Goal: Transaction & Acquisition: Purchase product/service

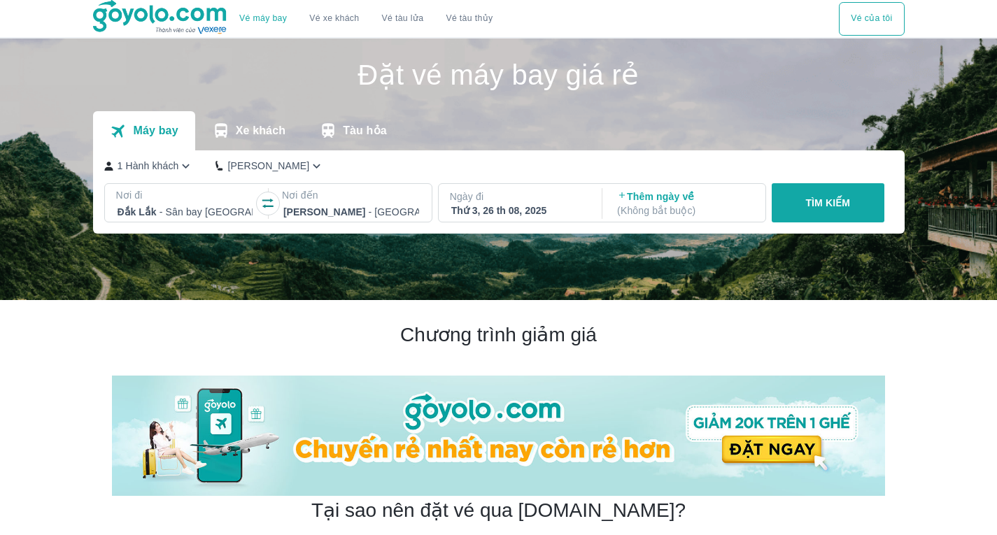
click at [793, 204] on button "TÌM KIẾM" at bounding box center [827, 202] width 113 height 39
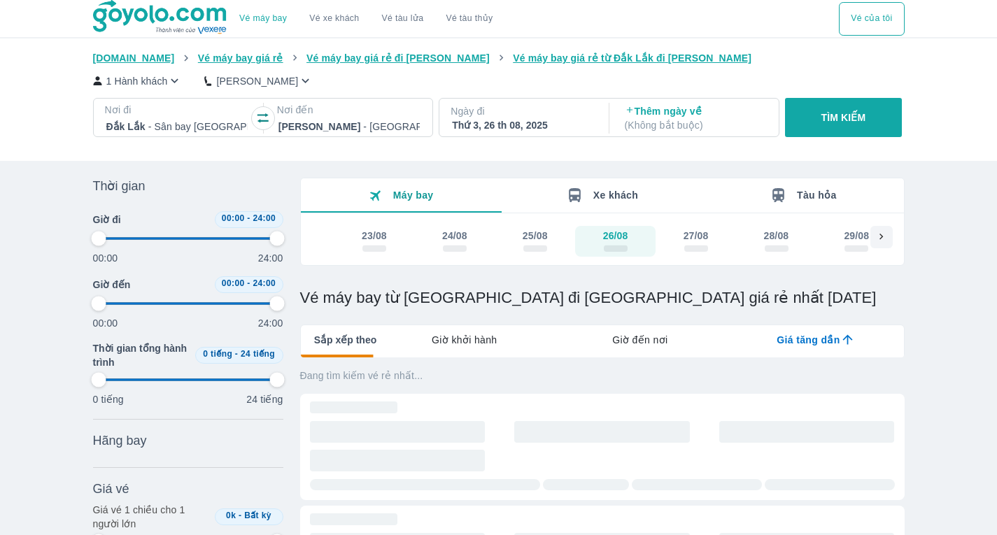
type input "97.9166666666667"
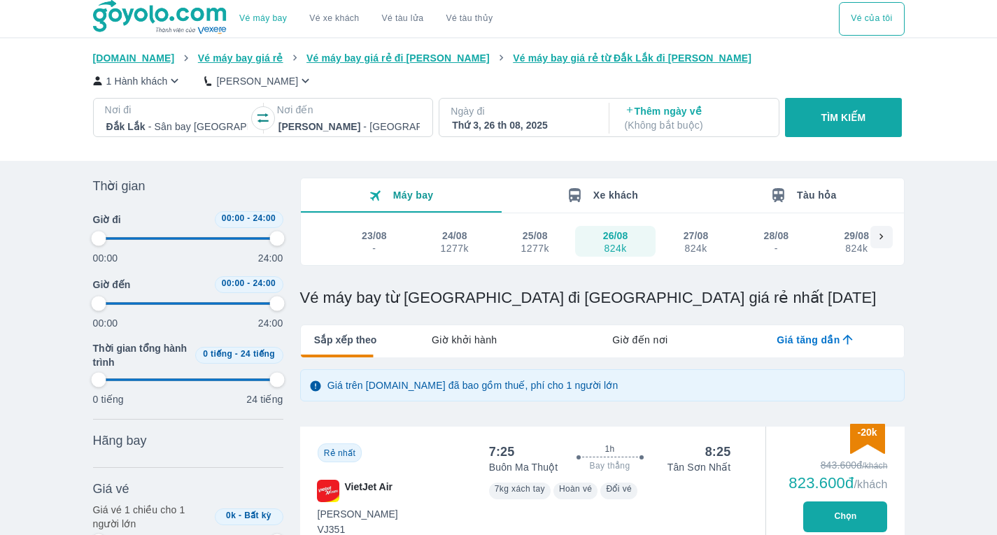
type input "97.9166666666667"
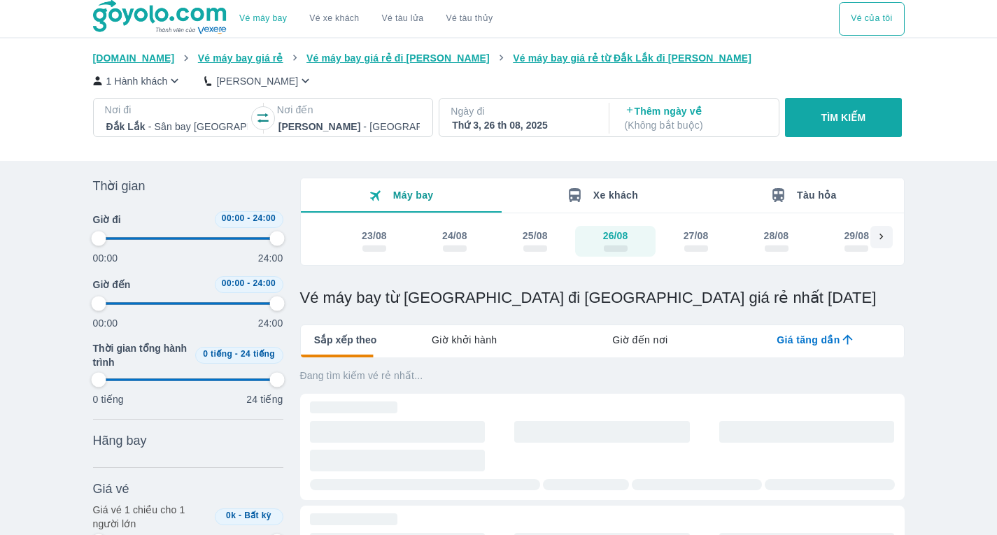
scroll to position [186, 0]
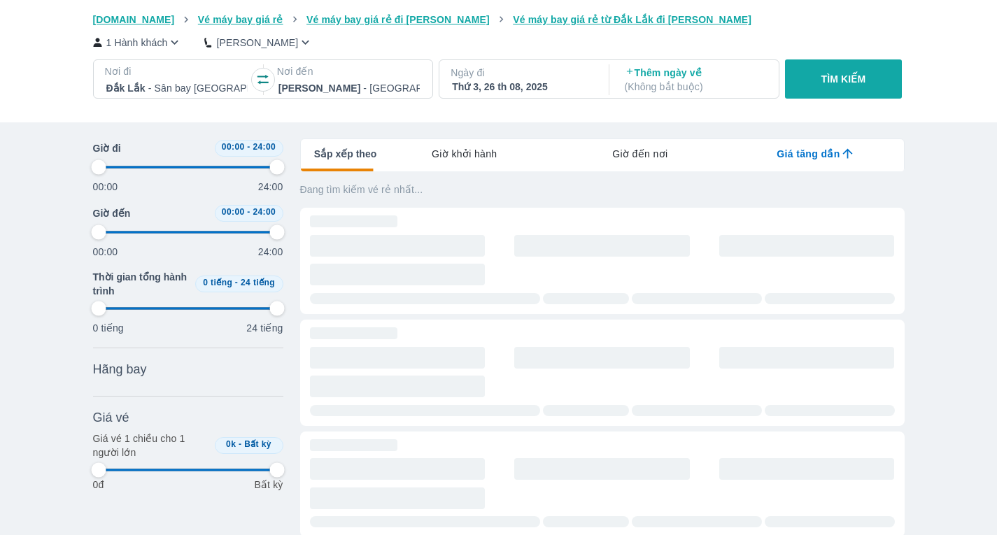
type input "97.9166666666667"
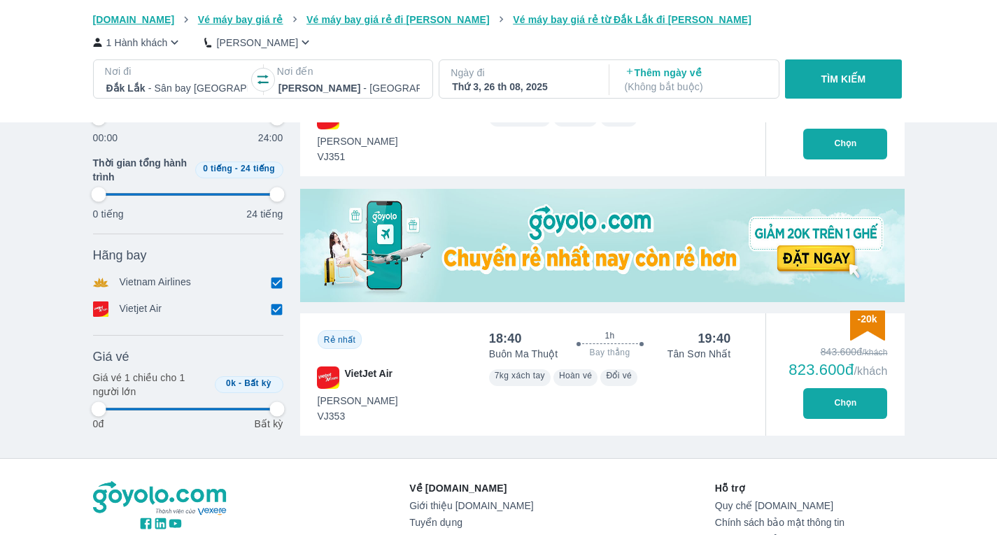
type input "97.9166666666667"
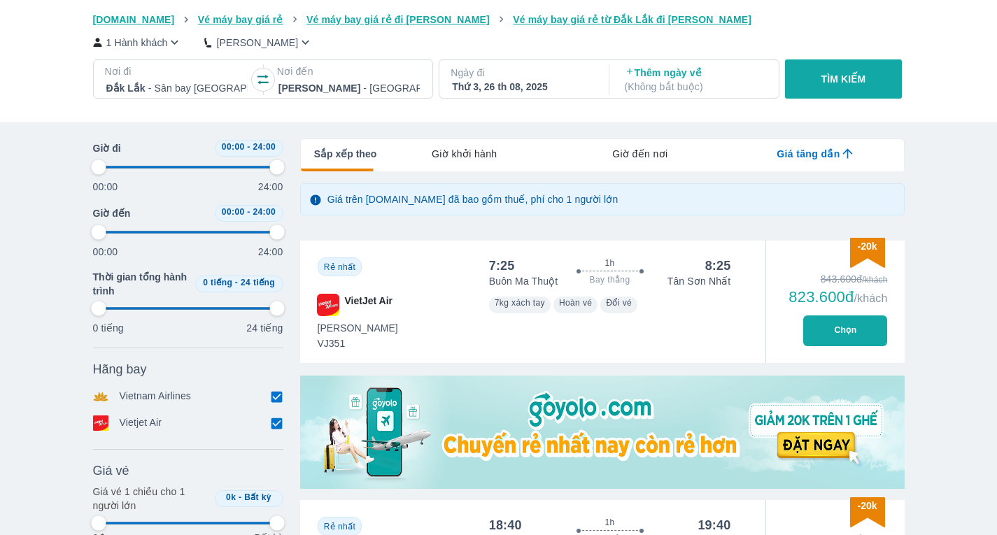
type input "97.9166666666667"
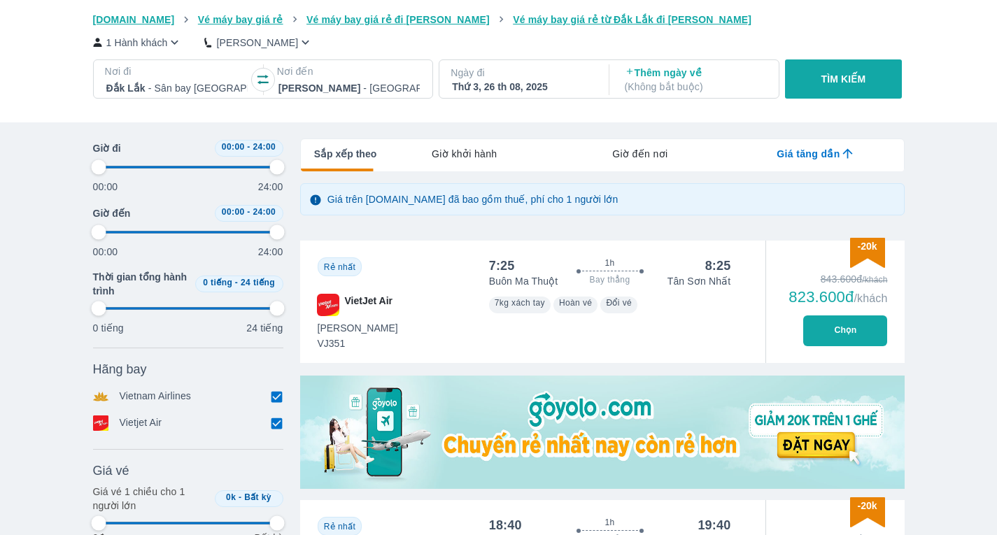
type input "97.9166666666667"
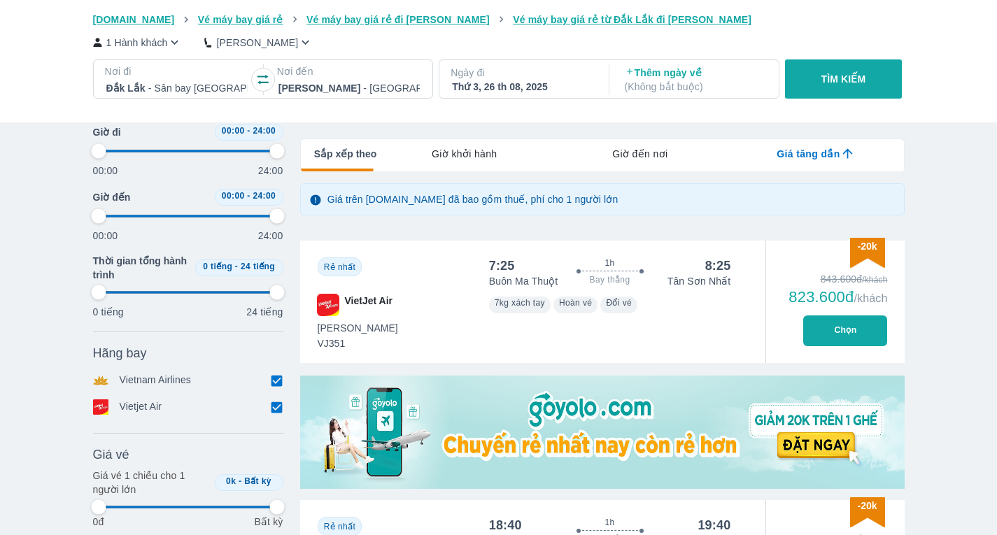
scroll to position [373, 0]
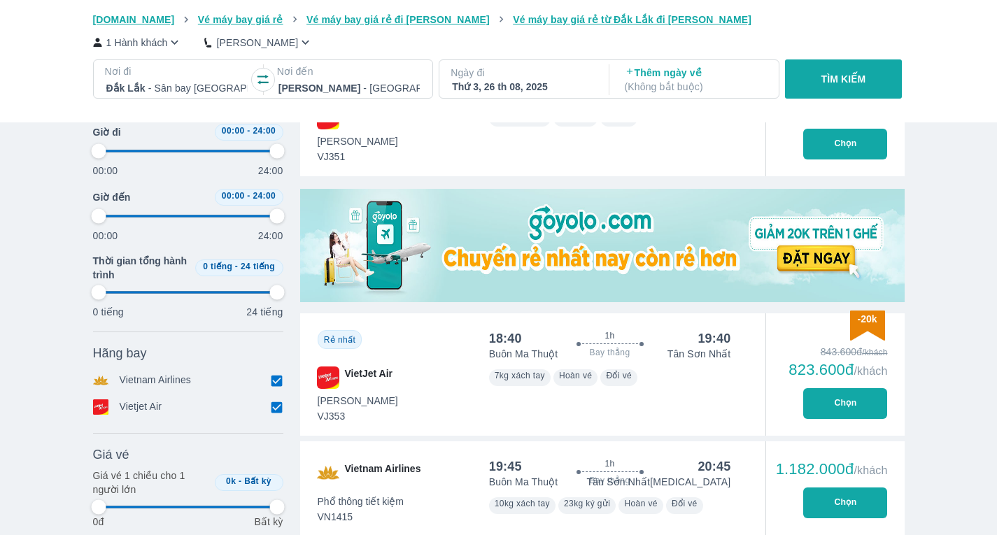
type input "97.9166666666667"
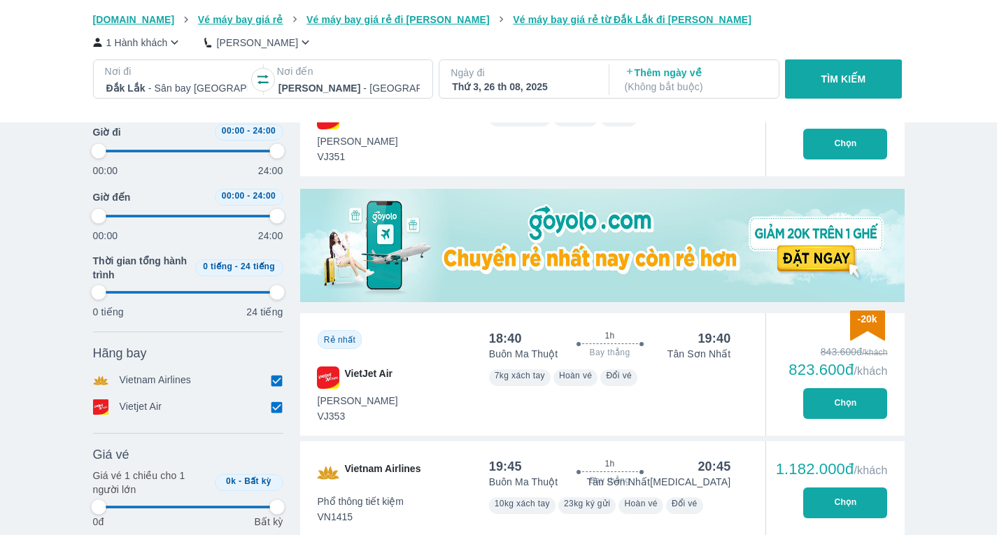
type input "97.9166666666667"
click at [829, 405] on button "Chọn" at bounding box center [845, 403] width 84 height 31
type input "97.9166666666667"
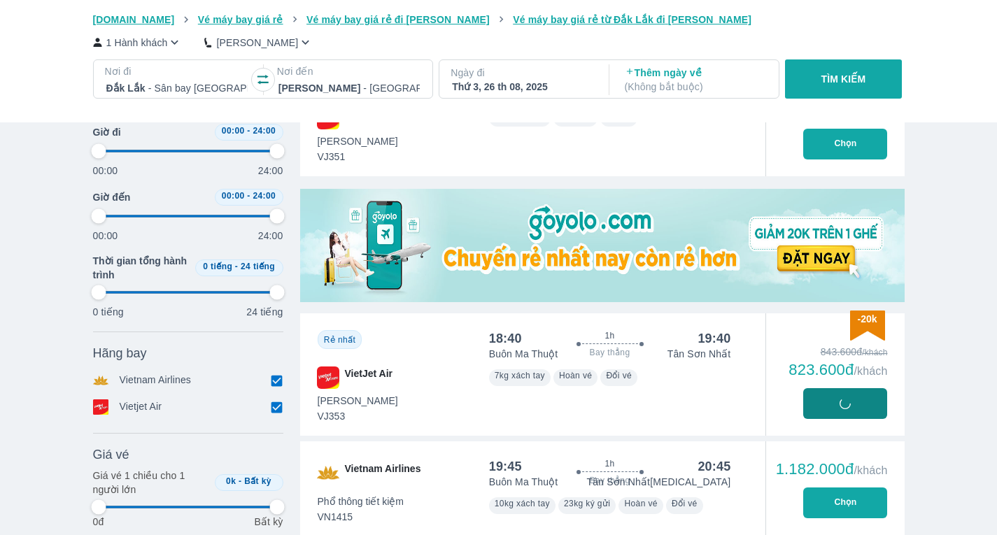
type input "97.9166666666667"
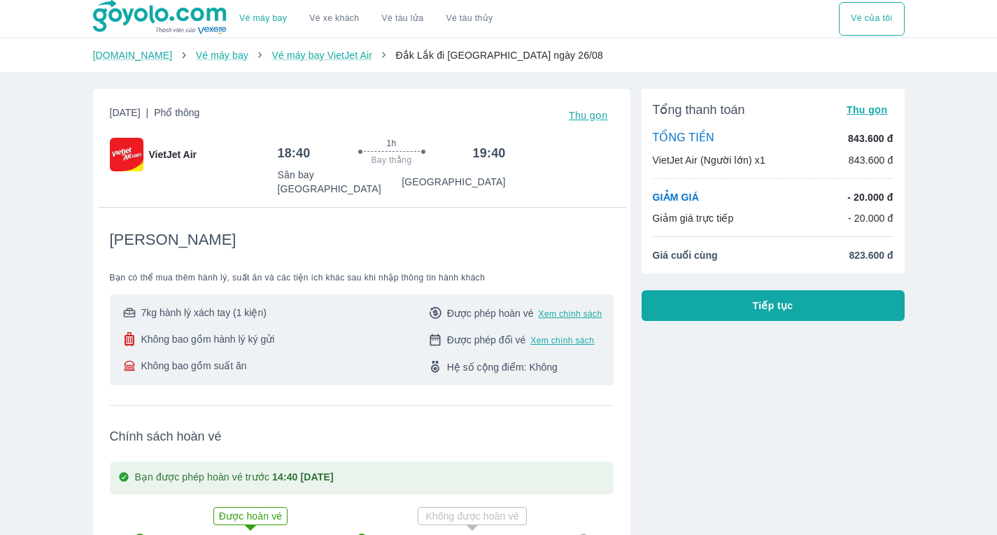
click at [750, 303] on button "Tiếp tục" at bounding box center [772, 305] width 263 height 31
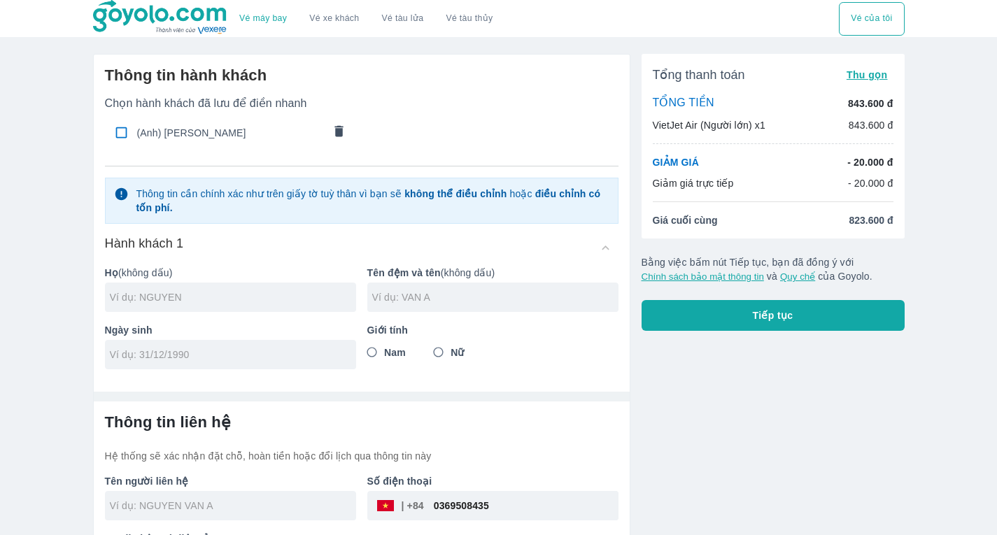
click at [262, 307] on div at bounding box center [230, 297] width 251 height 29
click at [119, 134] on input "checkbox" at bounding box center [121, 132] width 27 height 27
checkbox input "true"
type input "TRAN"
type input "NGUYEN KHANG"
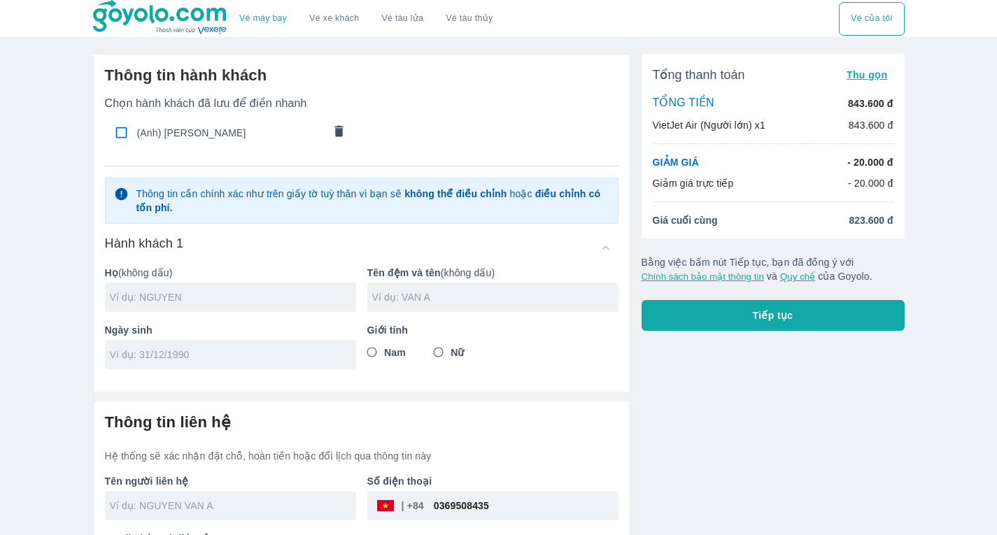
type input "05/03/2007"
radio input "true"
type input "TRAN NGUYEN KHANG"
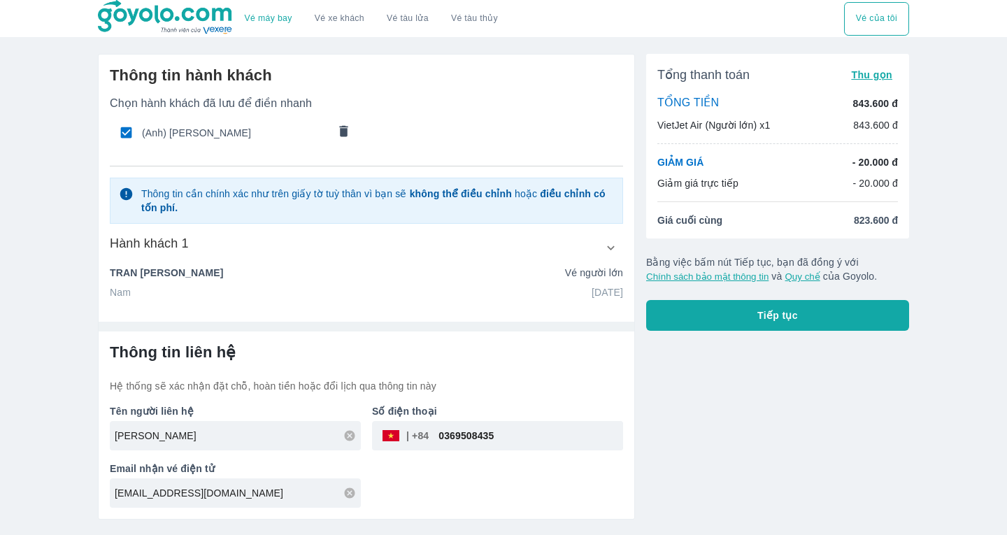
click at [726, 317] on button "Tiếp tục" at bounding box center [777, 315] width 263 height 31
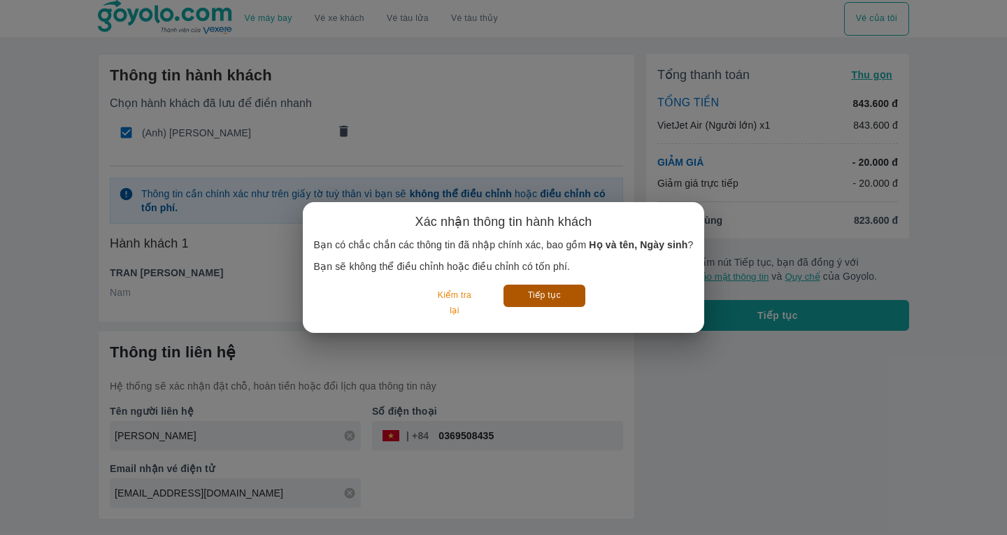
click at [548, 302] on button "Tiếp tục" at bounding box center [545, 296] width 82 height 22
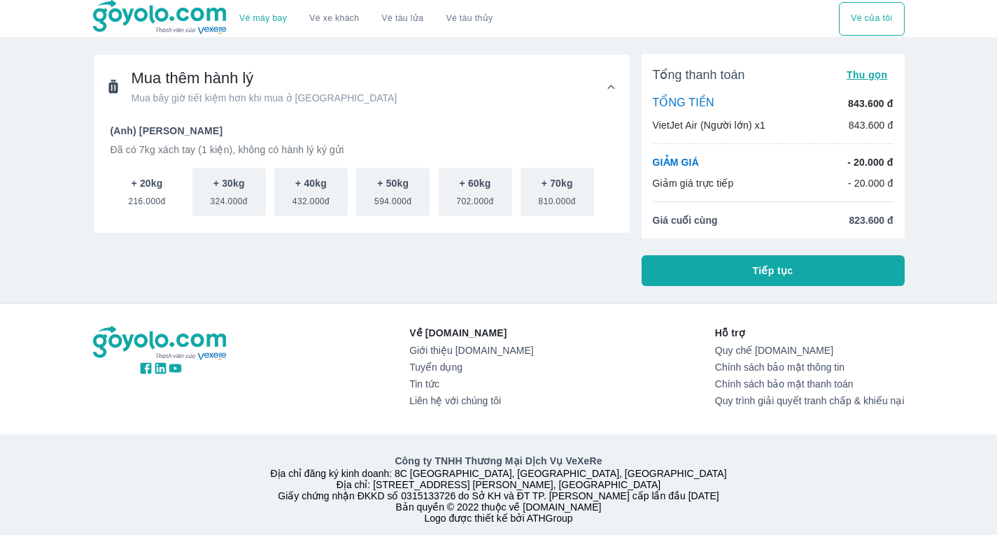
click at [137, 189] on p "+ 20kg" at bounding box center [146, 183] width 31 height 14
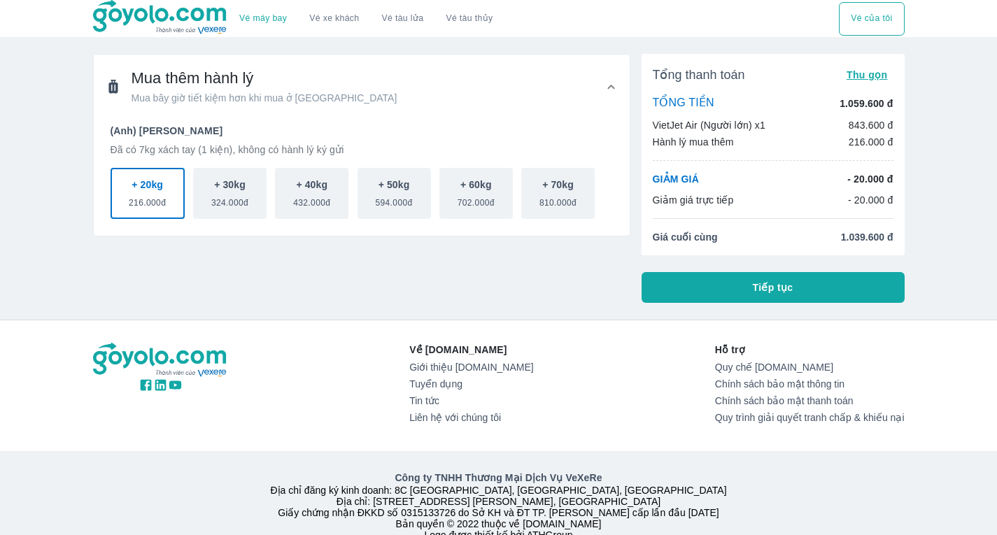
click at [723, 286] on button "Tiếp tục" at bounding box center [772, 287] width 263 height 31
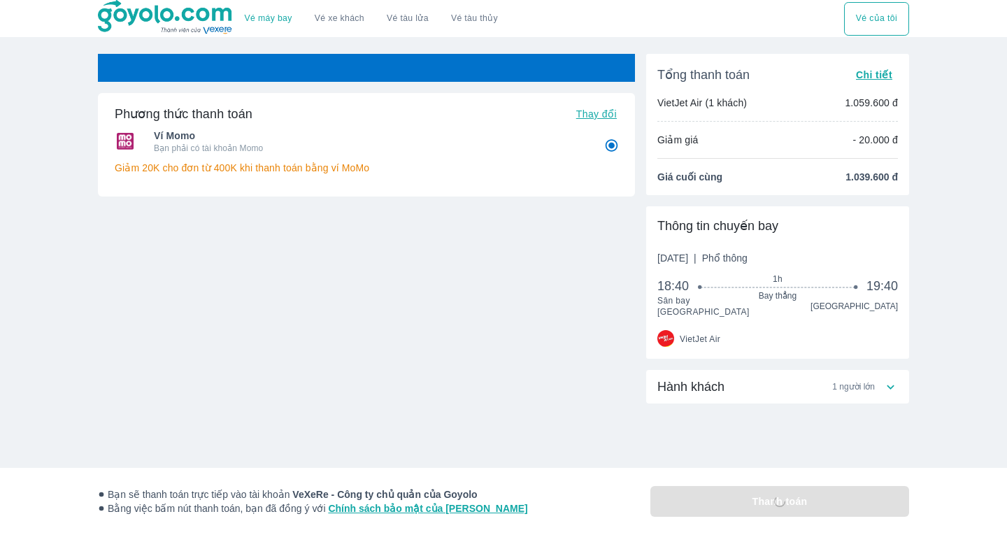
radio input "false"
click at [271, 149] on p "Bạn phải có tài khoản Momo" at bounding box center [369, 148] width 431 height 11
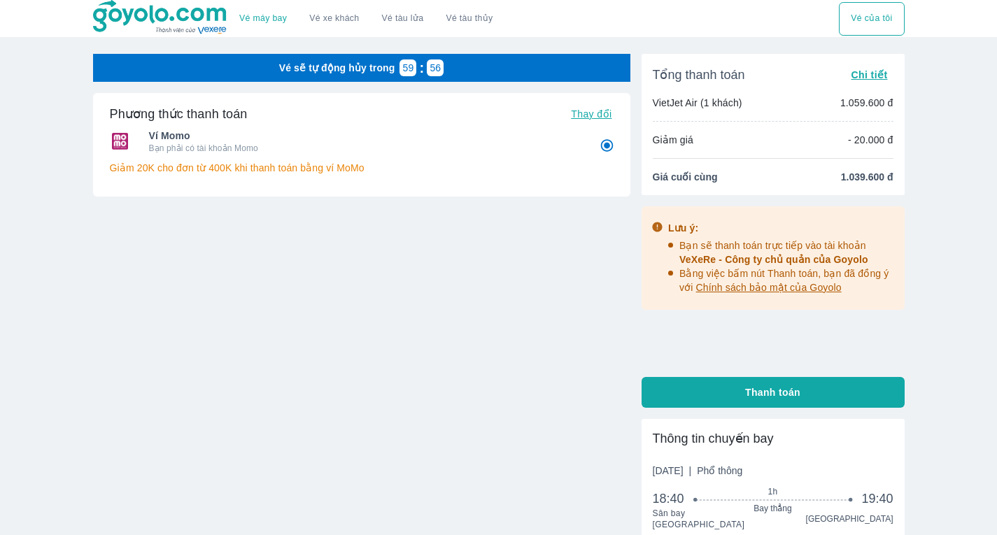
scroll to position [183, 0]
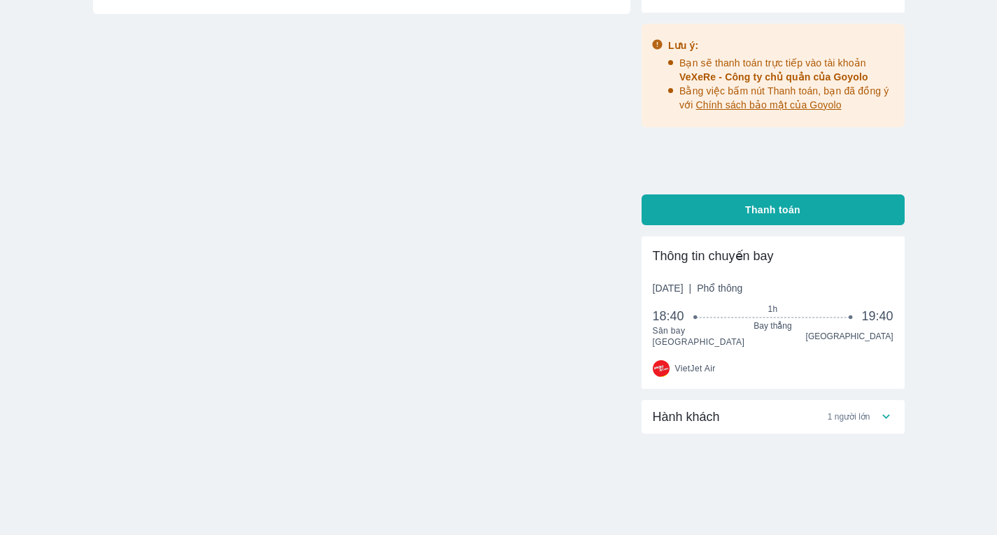
click at [742, 217] on button "Thanh toán" at bounding box center [772, 209] width 263 height 31
radio input "false"
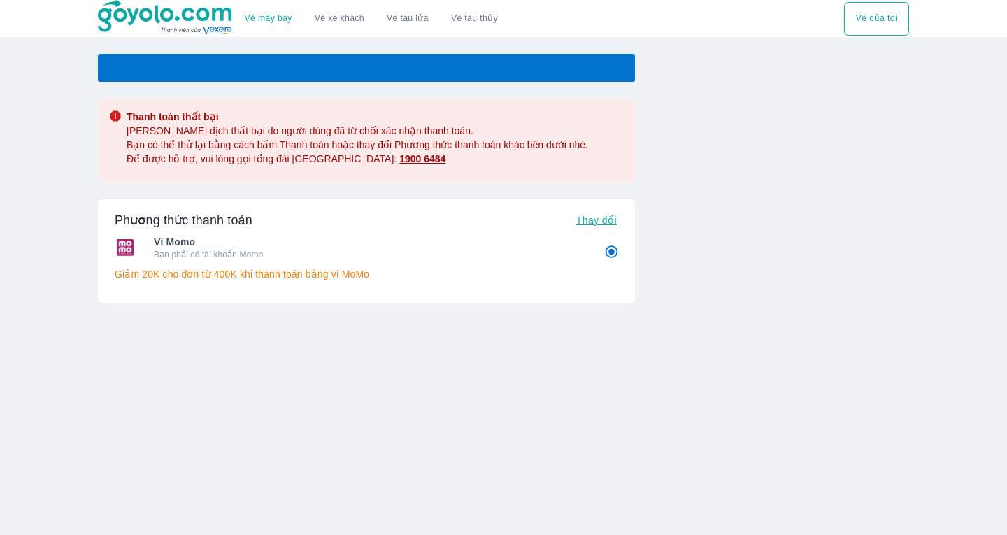
radio input "false"
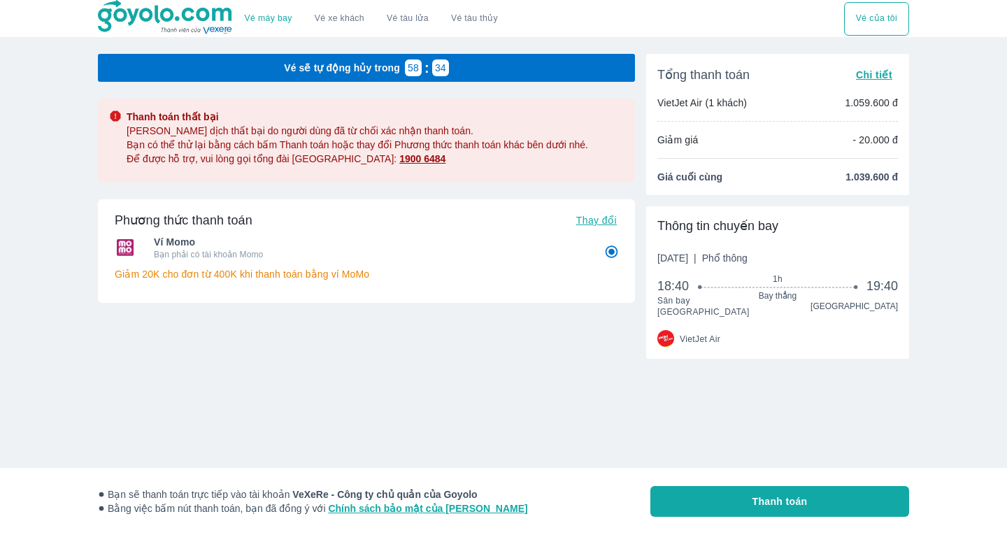
click at [803, 141] on div "Giảm giá - 20.000 đ" at bounding box center [777, 140] width 241 height 14
click at [839, 113] on div "Tổng thanh toán Chi tiết VietJet Air (1 khách) 1.059.600 đ Giảm giá - 20.000 đ …" at bounding box center [777, 124] width 263 height 141
click at [868, 76] on span "Chi tiết" at bounding box center [874, 74] width 36 height 11
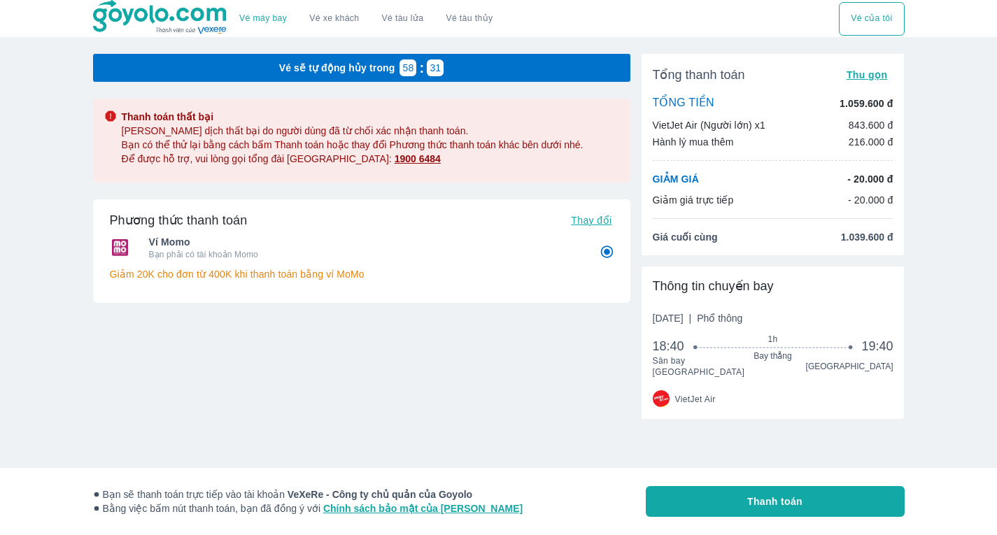
drag, startPoint x: 863, startPoint y: 127, endPoint x: 897, endPoint y: 129, distance: 33.6
click at [863, 127] on p "843.600 đ" at bounding box center [870, 125] width 45 height 14
drag, startPoint x: 318, startPoint y: 223, endPoint x: 362, endPoint y: 84, distance: 145.8
click at [320, 223] on div "Phương thức thanh toán Thay đổi" at bounding box center [362, 220] width 504 height 20
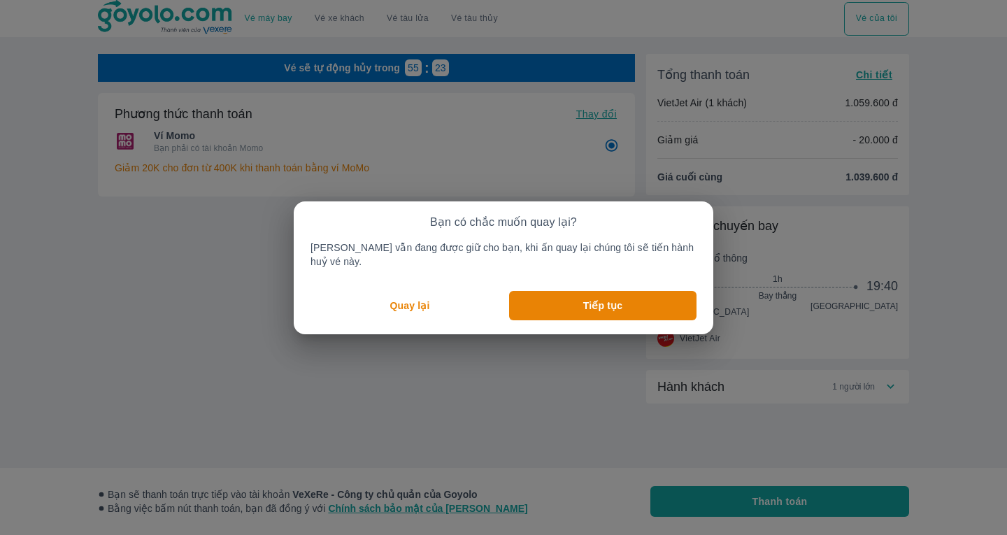
click at [430, 299] on p "Quay lại" at bounding box center [410, 306] width 40 height 14
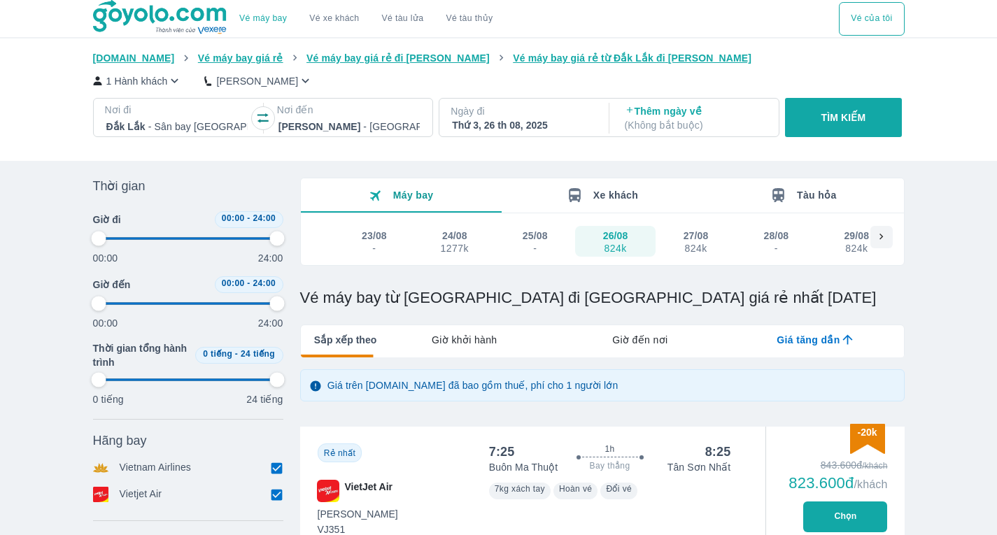
type input "97.9166666666667"
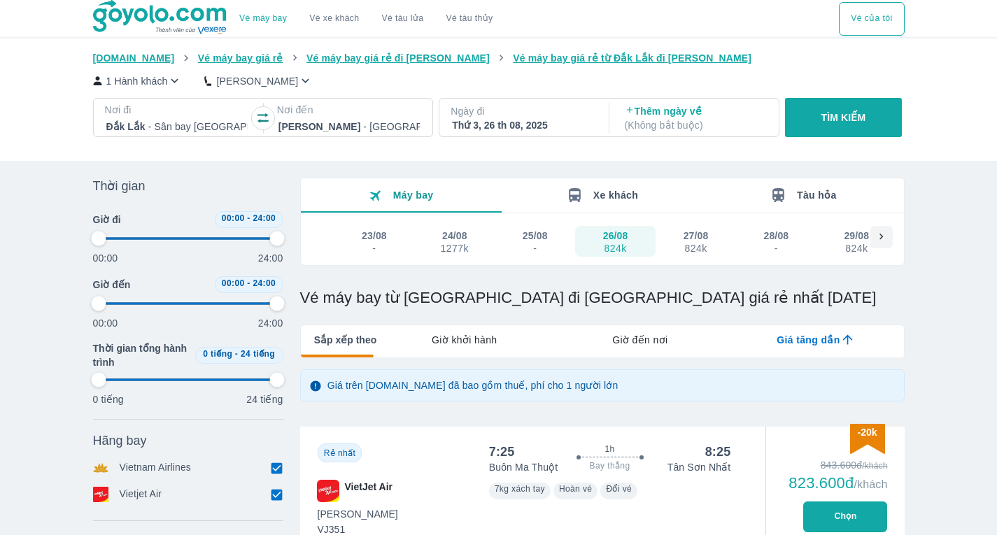
type input "97.9166666666667"
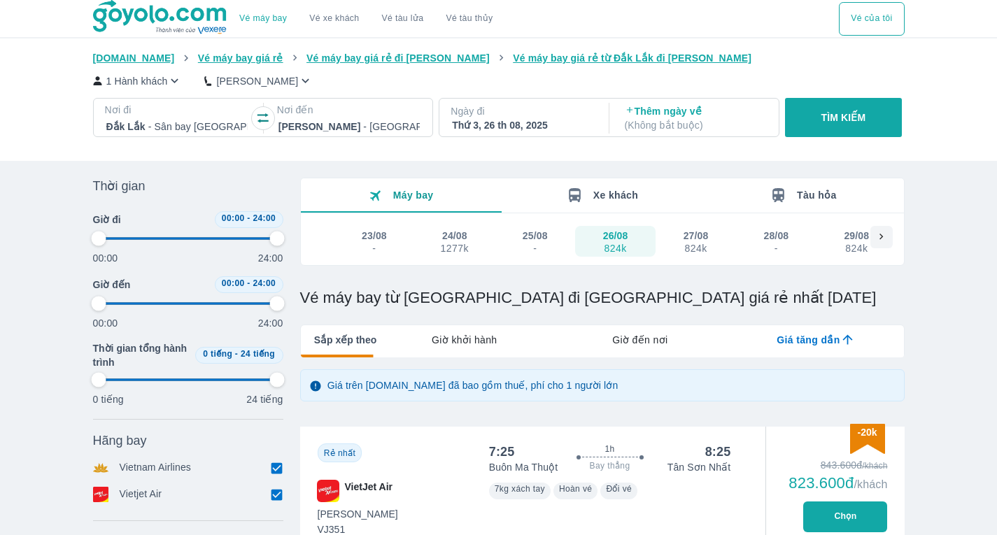
type input "97.9166666666667"
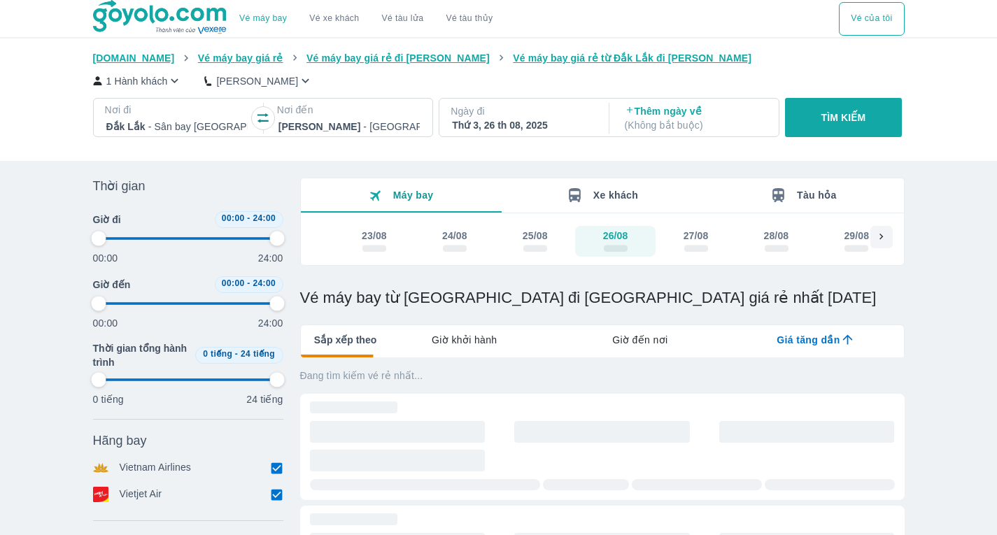
type input "97.9166666666667"
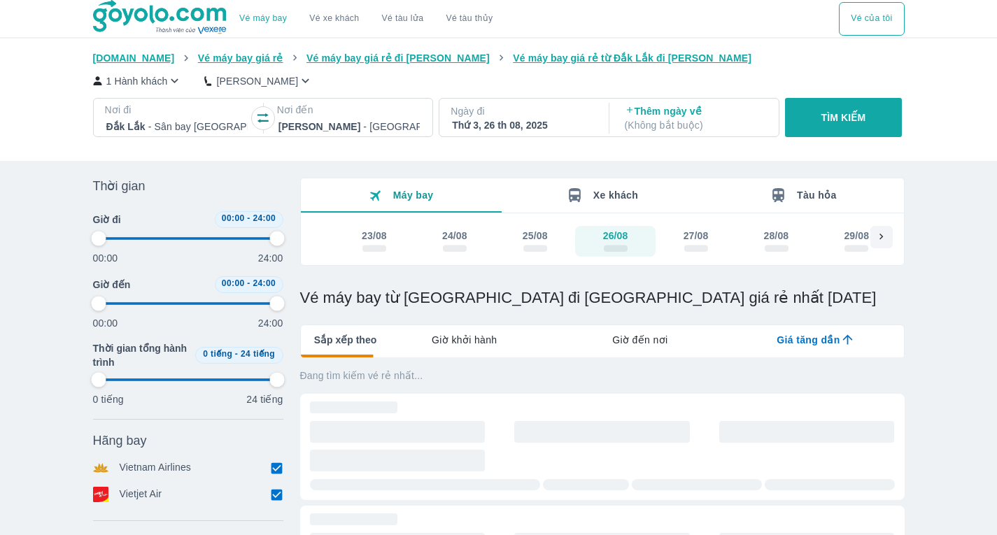
type input "97.9166666666667"
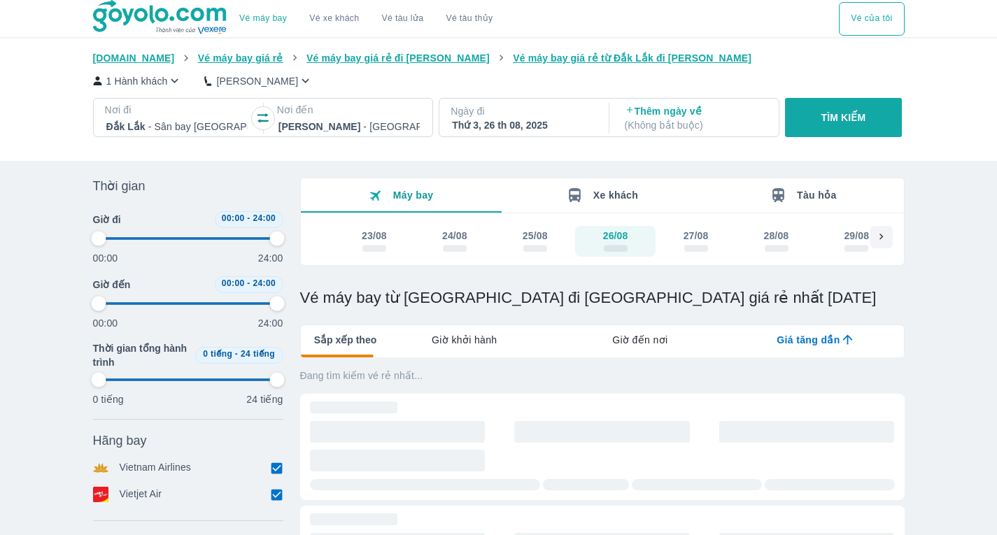
type input "97.9166666666667"
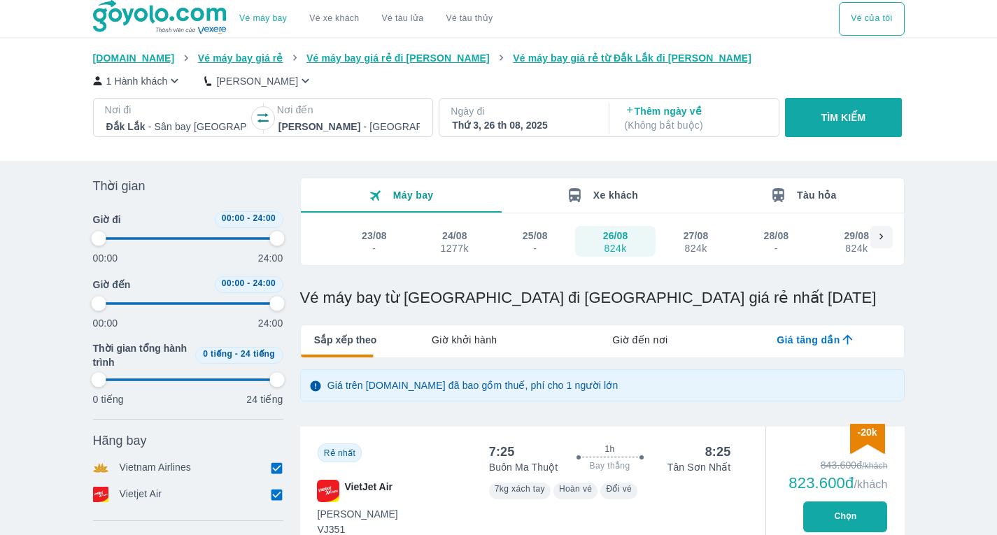
type input "97.9166666666667"
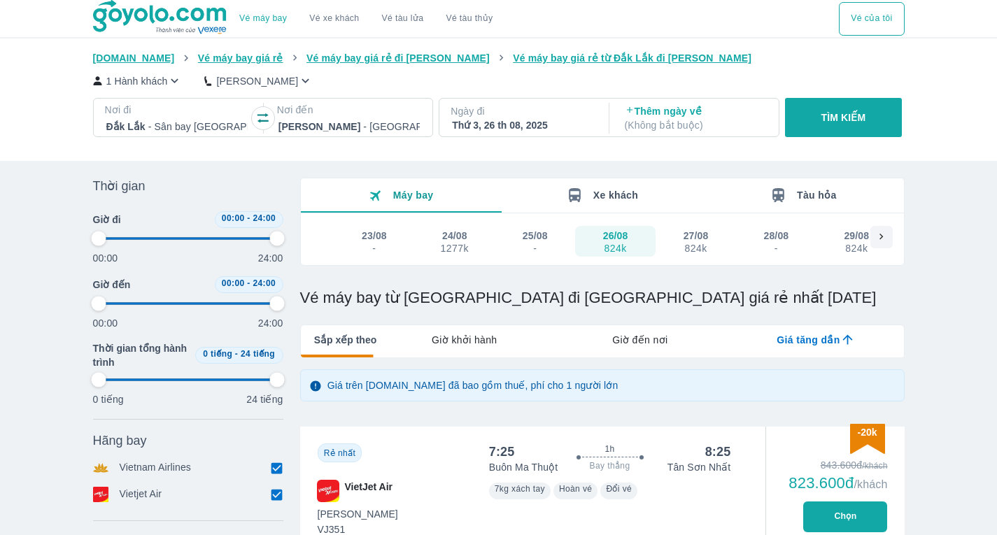
type input "97.9166666666667"
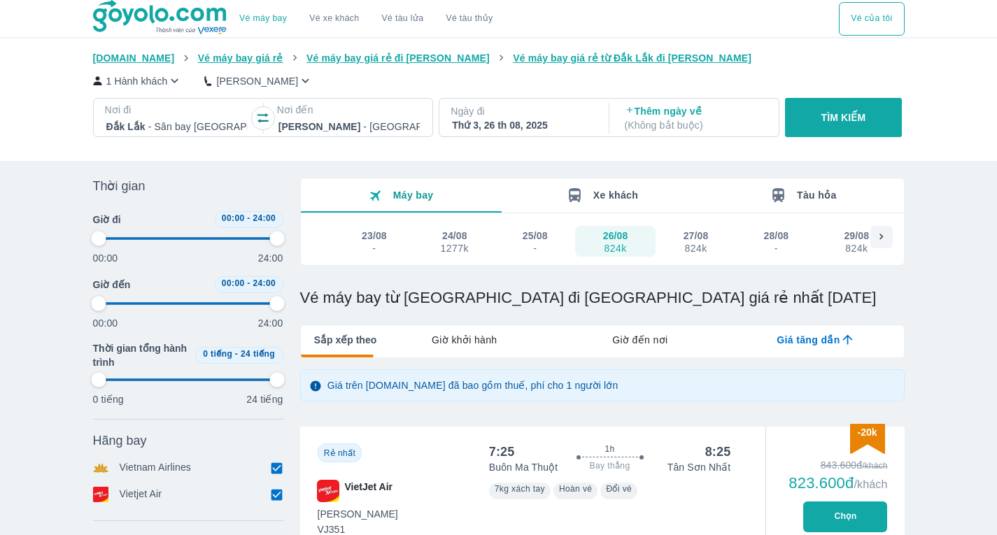
type input "97.9166666666667"
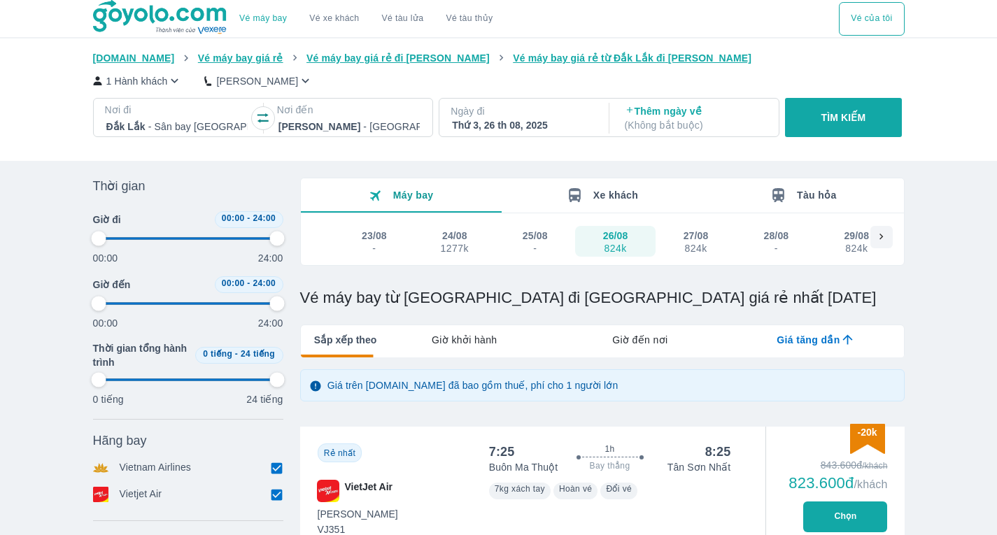
type input "97.9166666666667"
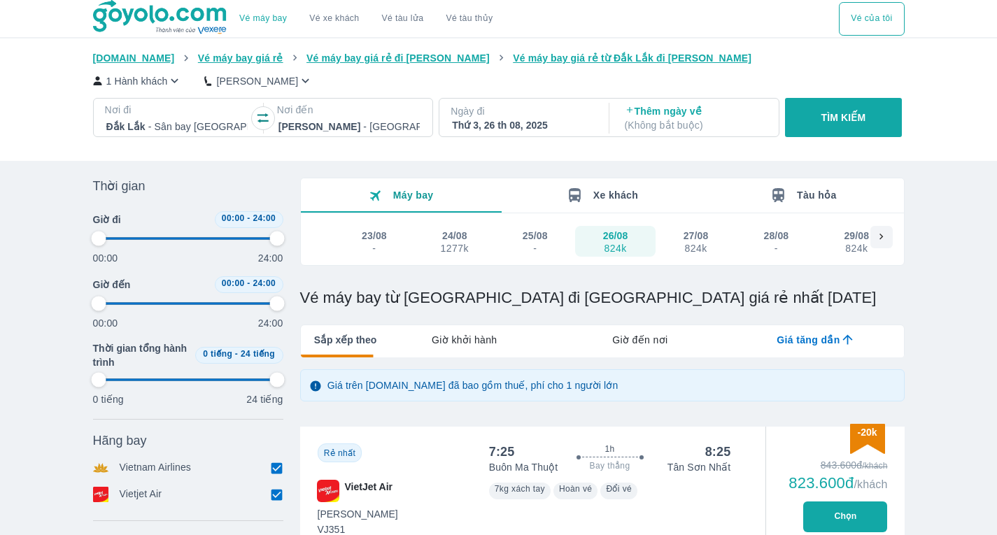
type input "97.9166666666667"
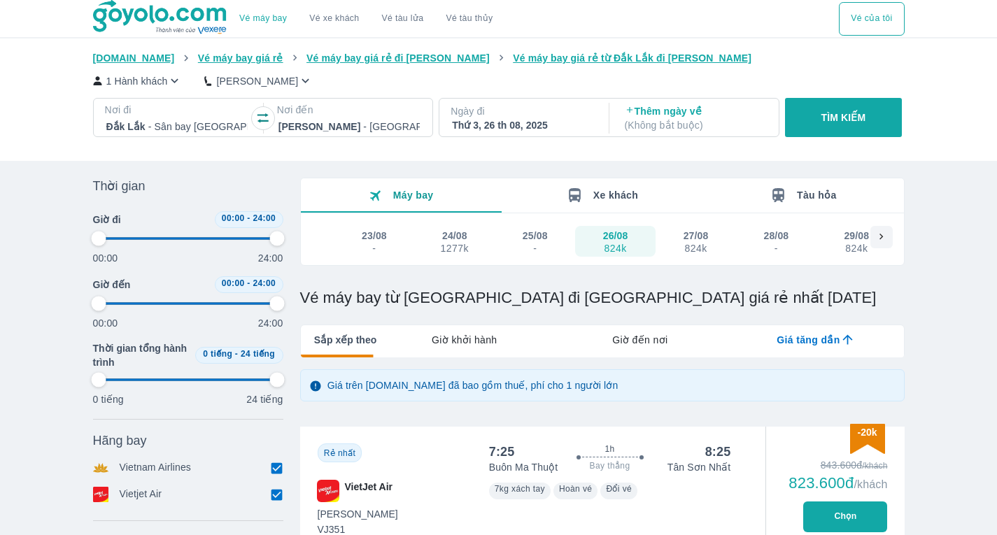
type input "97.9166666666667"
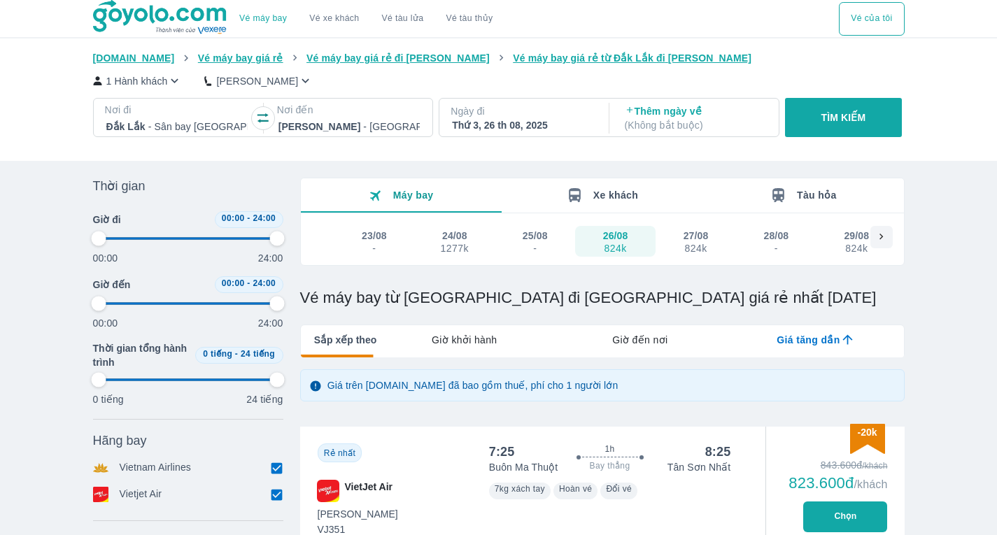
type input "97.9166666666667"
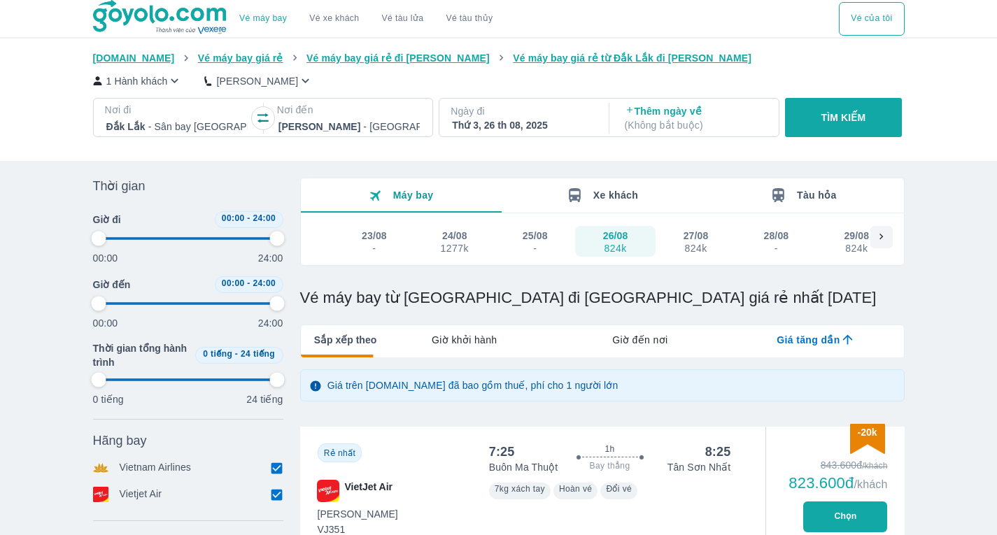
type input "97.9166666666667"
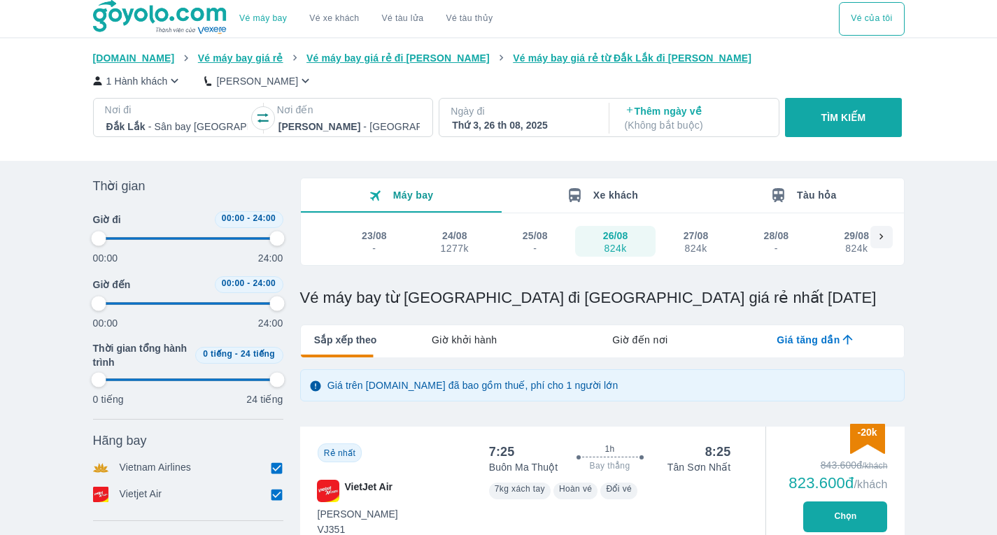
type input "97.9166666666667"
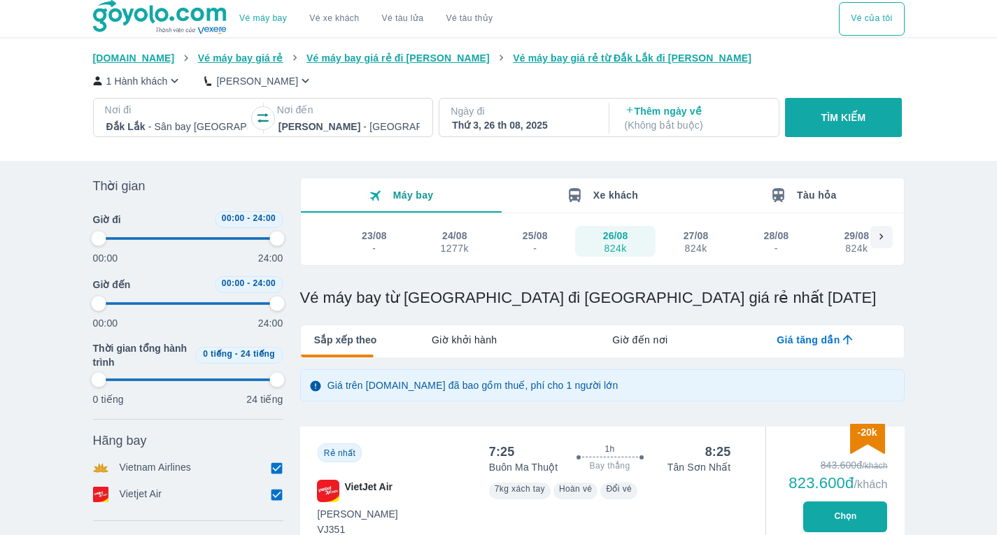
type input "97.9166666666667"
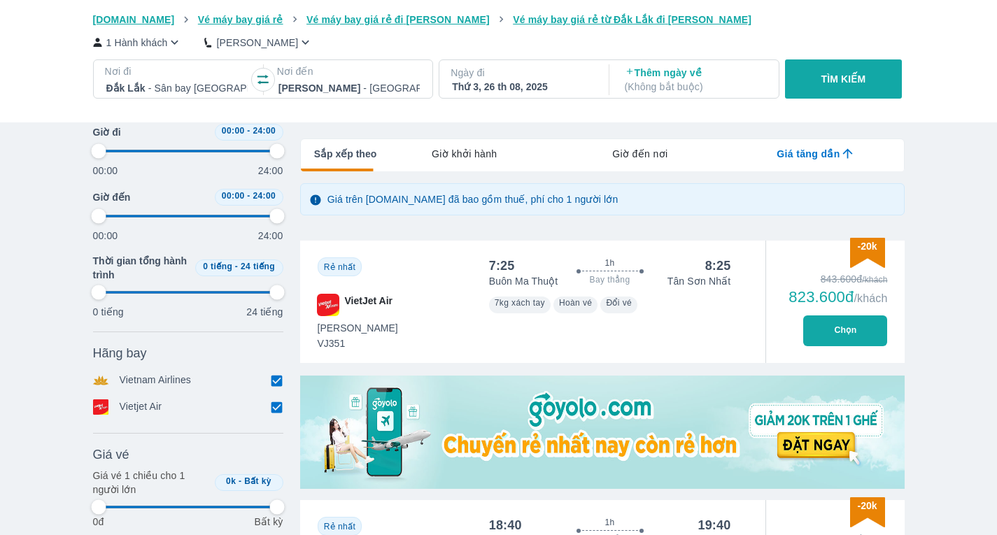
scroll to position [373, 0]
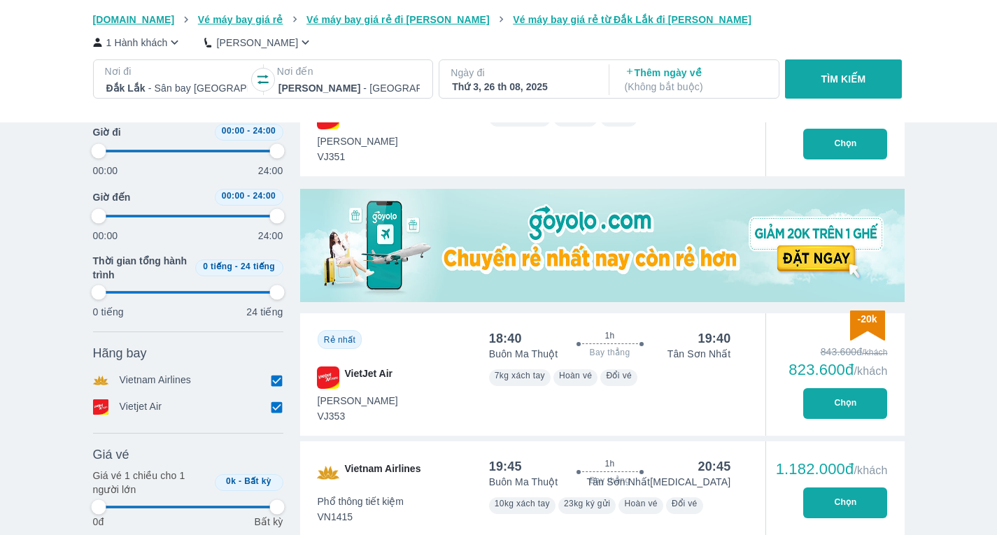
type input "97.9166666666667"
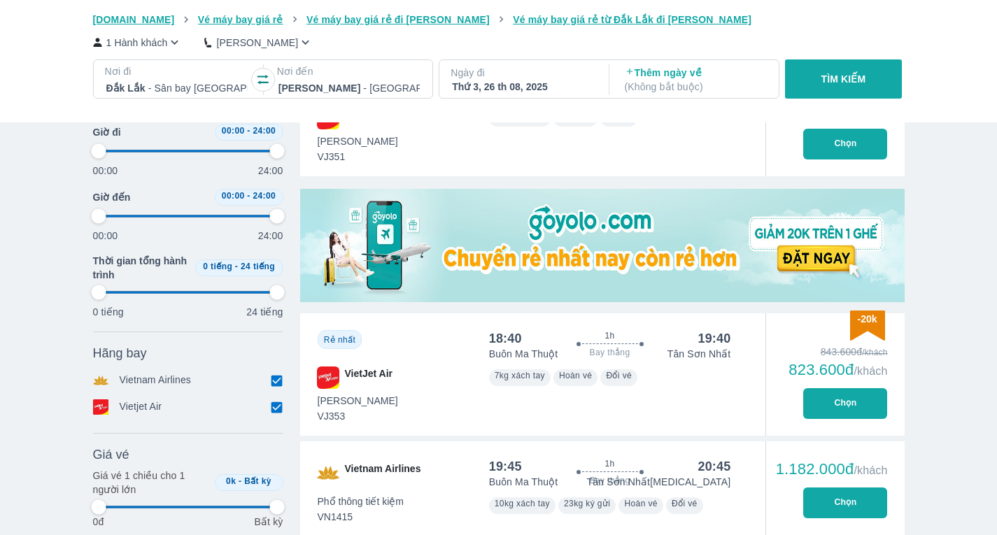
type input "97.9166666666667"
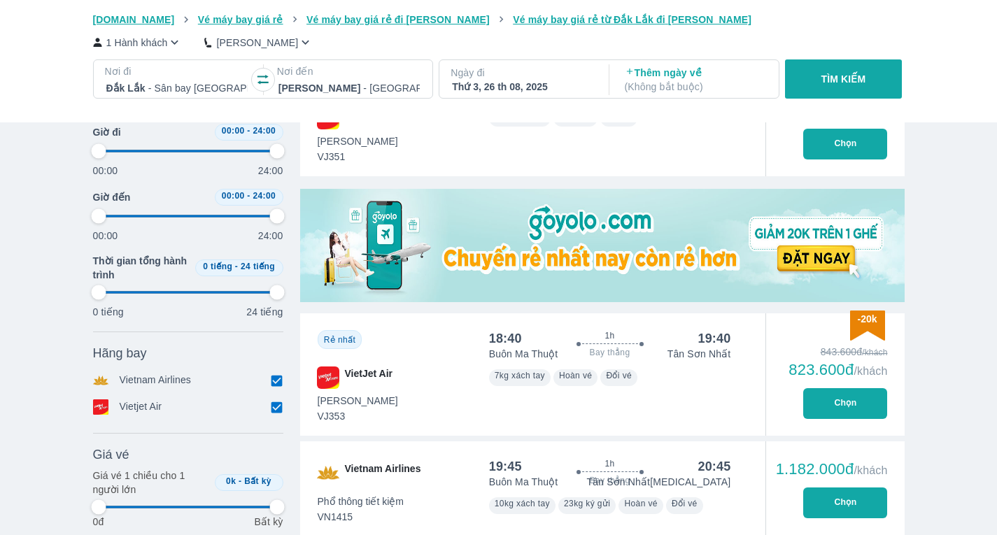
type input "97.9166666666667"
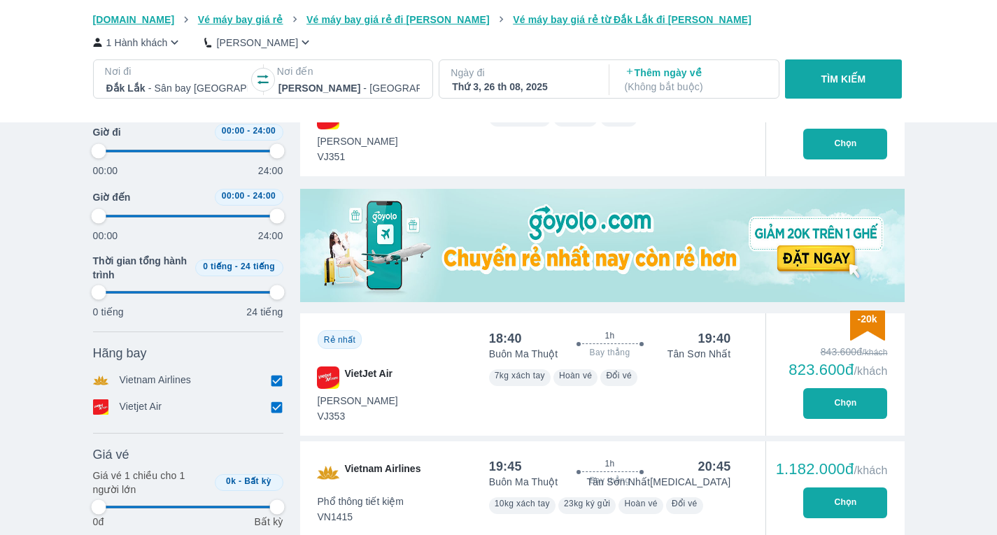
click at [855, 403] on button "Chọn" at bounding box center [845, 403] width 84 height 31
type input "97.9166666666667"
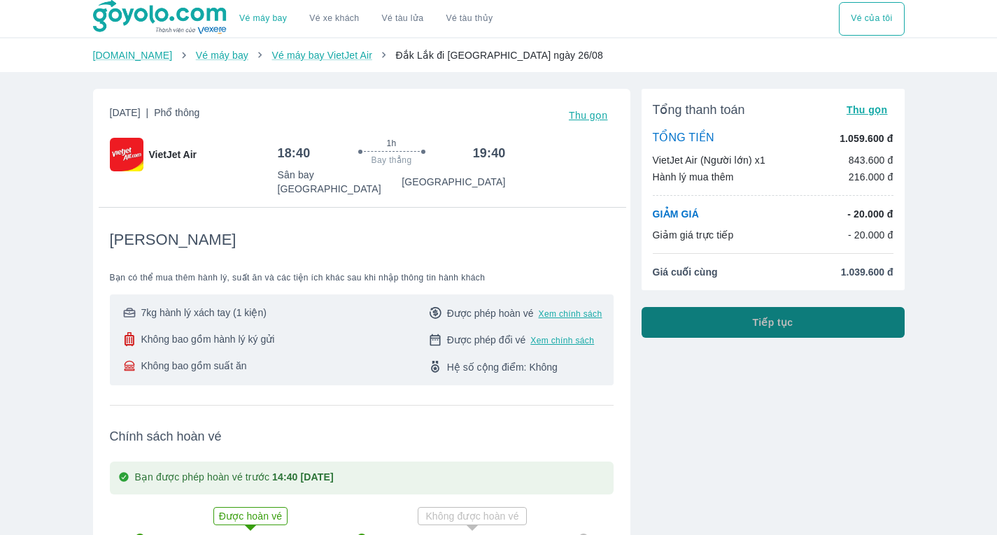
click at [688, 336] on button "Tiếp tục" at bounding box center [772, 322] width 263 height 31
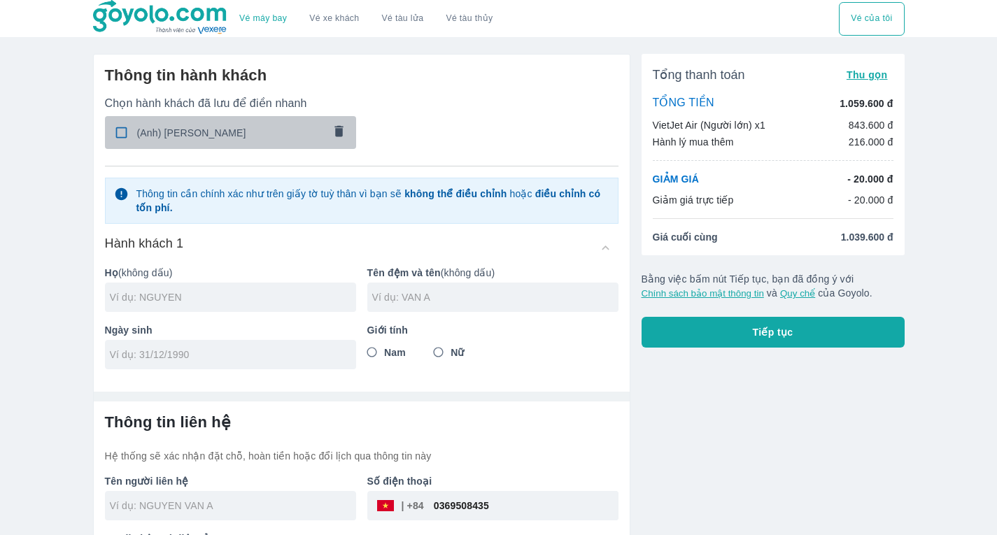
click at [123, 132] on input "checkbox" at bounding box center [121, 132] width 27 height 27
checkbox input "true"
type input "TRAN"
type input "NGUYEN KHANG"
type input "05/03/2007"
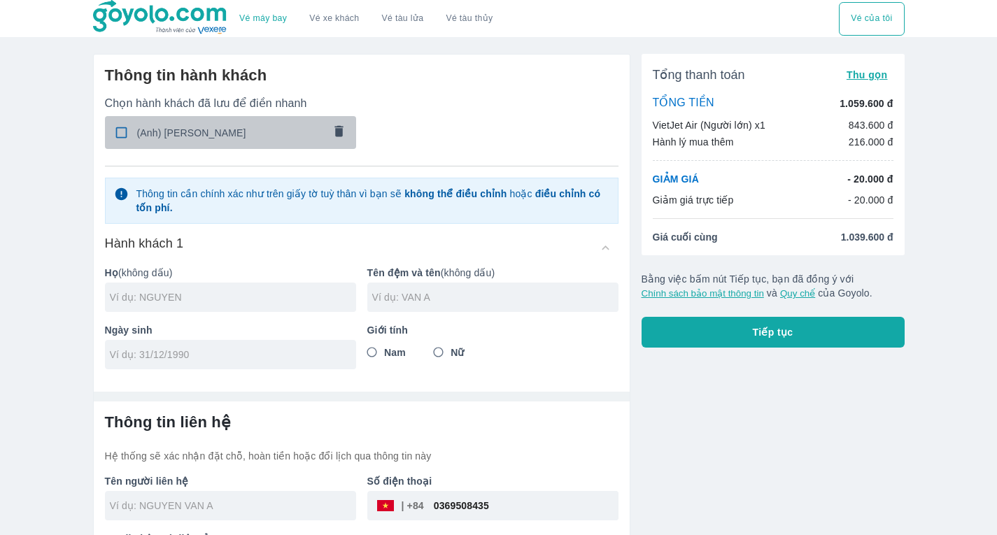
radio input "true"
type input "TRAN NGUYEN KHANG"
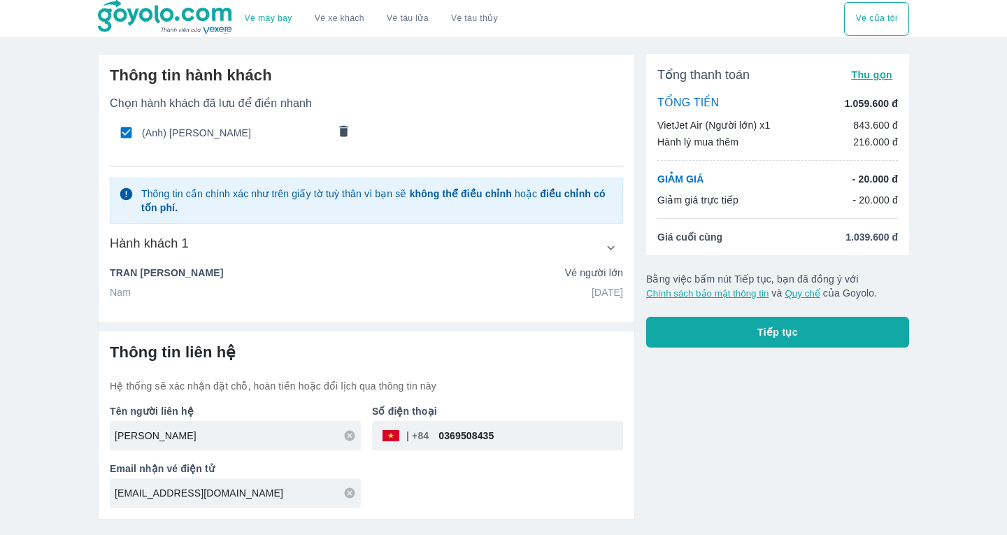
click at [349, 17] on link "Vé xe khách" at bounding box center [340, 18] width 50 height 10
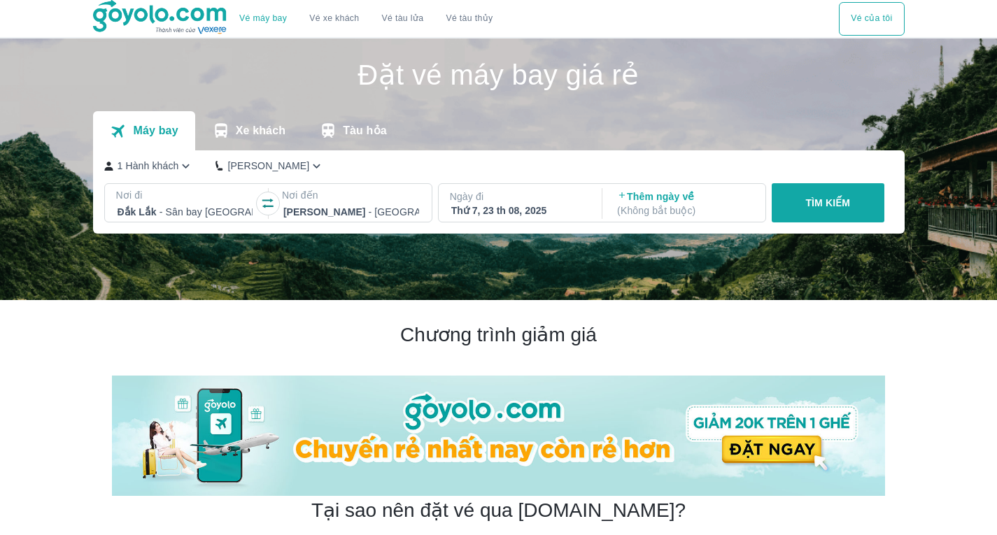
drag, startPoint x: 239, startPoint y: 0, endPoint x: 498, endPoint y: 145, distance: 296.8
click at [540, 155] on div "1 Hành khách Phổ Thông Nơi đi [GEOGRAPHIC_DATA] Nơi đến [GEOGRAPHIC_DATA] Ngày …" at bounding box center [498, 191] width 811 height 83
